Goal: Check status: Check status

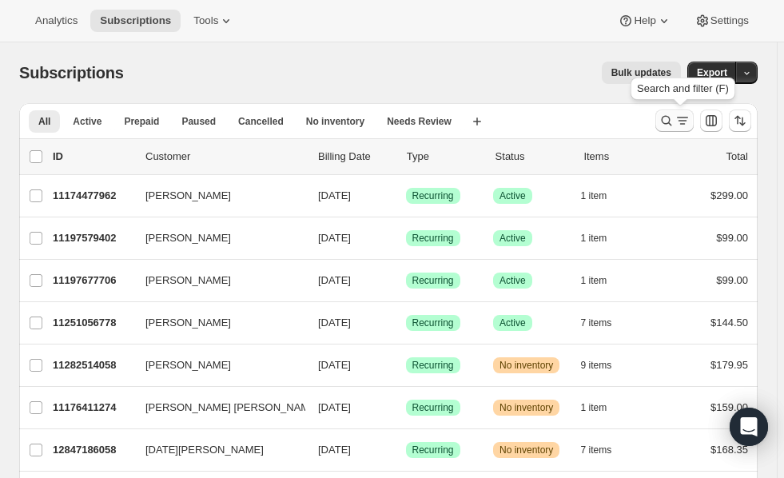
click at [675, 125] on icon "Search and filter results" at bounding box center [667, 121] width 16 height 16
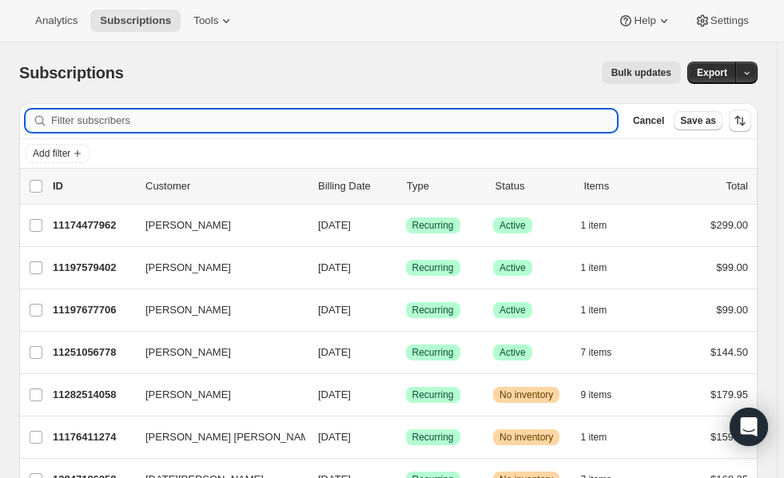
click at [317, 119] on input "Filter subscribers" at bounding box center [334, 121] width 566 height 22
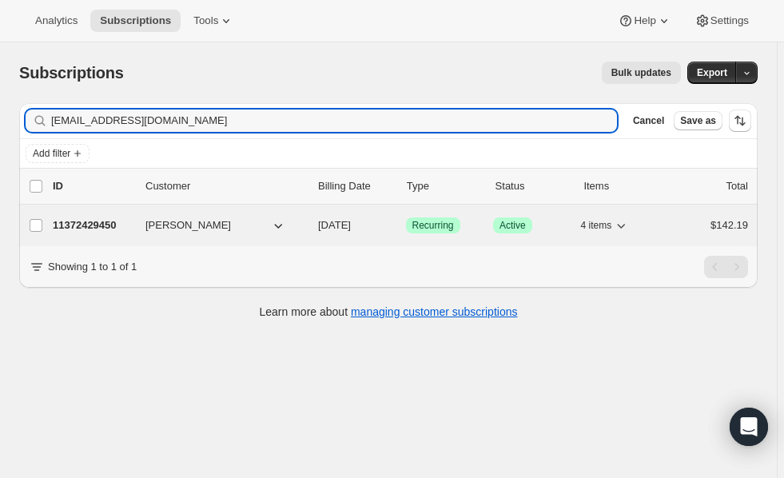
type input "[EMAIL_ADDRESS][DOMAIN_NAME]"
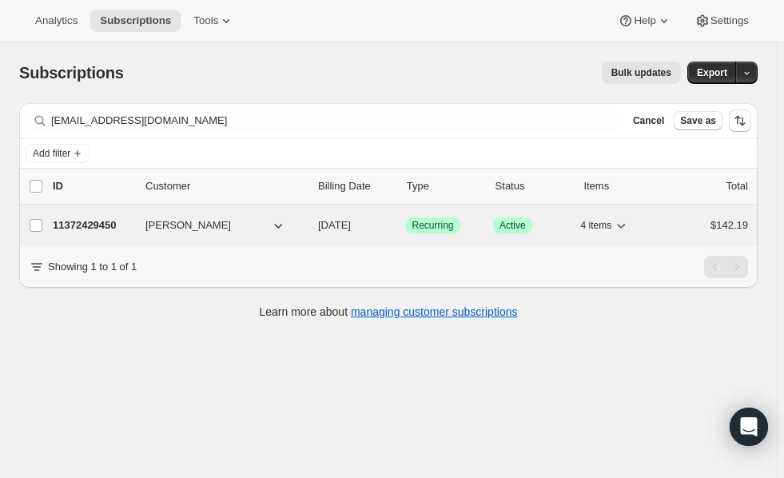
click at [90, 219] on p "11372429450" at bounding box center [93, 225] width 80 height 16
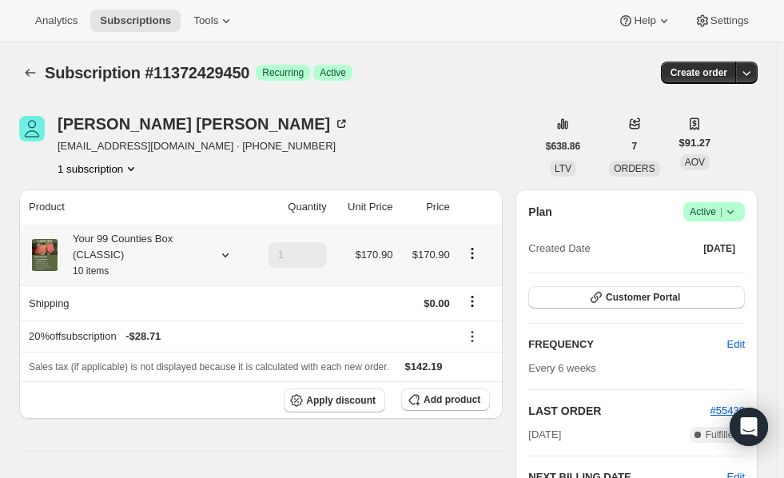
click at [225, 257] on icon at bounding box center [225, 255] width 6 height 4
